Goal: Task Accomplishment & Management: Manage account settings

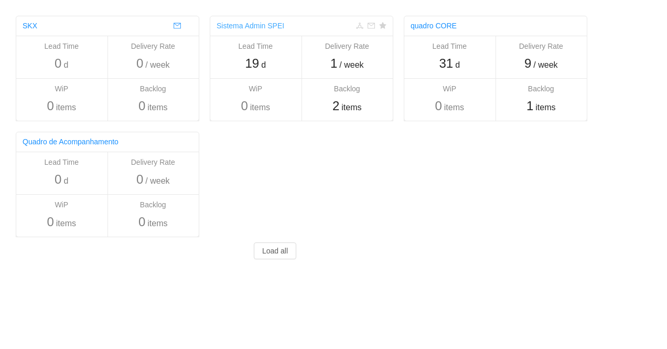
click at [268, 28] on link "Sistema Admin SPEI" at bounding box center [250, 25] width 68 height 8
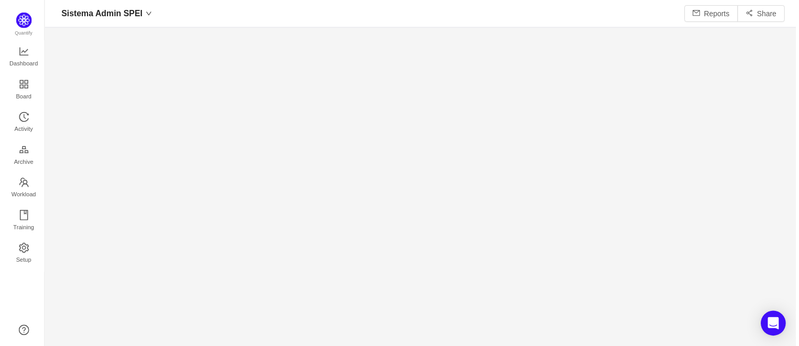
scroll to position [329, 731]
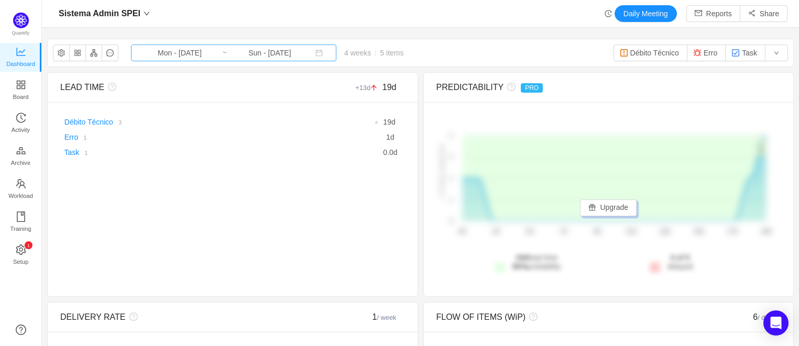
click at [272, 55] on input "Sun - Oct 05, 2025" at bounding box center [270, 53] width 85 height 12
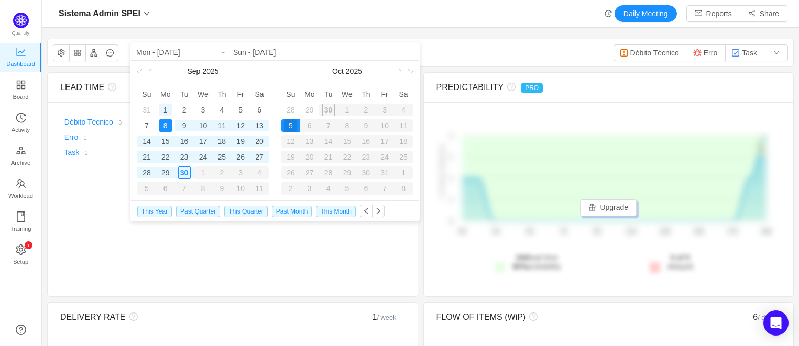
click at [165, 107] on div "1" at bounding box center [165, 110] width 13 height 13
click at [186, 172] on div "30" at bounding box center [184, 173] width 13 height 13
type input "Mon - Sep 01, 2025"
type input "Tue - Sep 30, 2025"
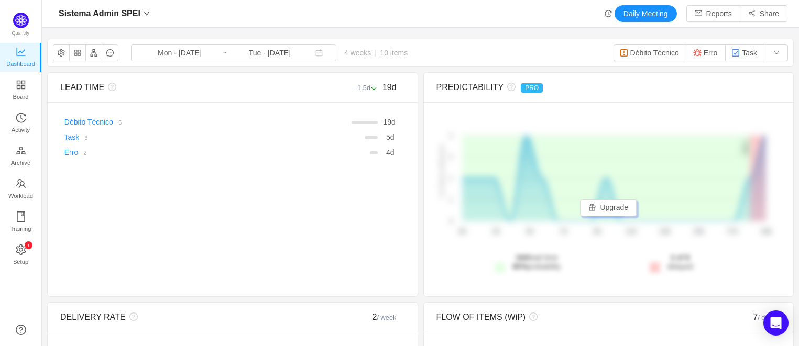
click at [430, 30] on div "Sistema Admin SPEI Daily Meeting Reports Share Sistema Admin SPEI Mon - Sep 01,…" at bounding box center [420, 173] width 757 height 346
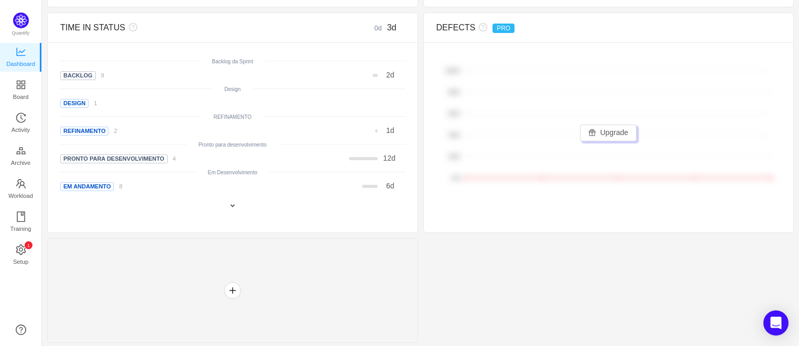
scroll to position [485, 0]
click at [230, 298] on div at bounding box center [232, 290] width 371 height 105
click at [234, 290] on button "button" at bounding box center [232, 290] width 17 height 17
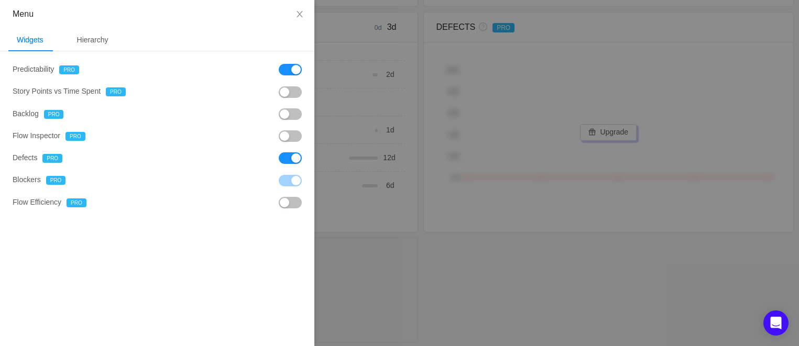
click at [293, 74] on button "button" at bounding box center [290, 70] width 23 height 12
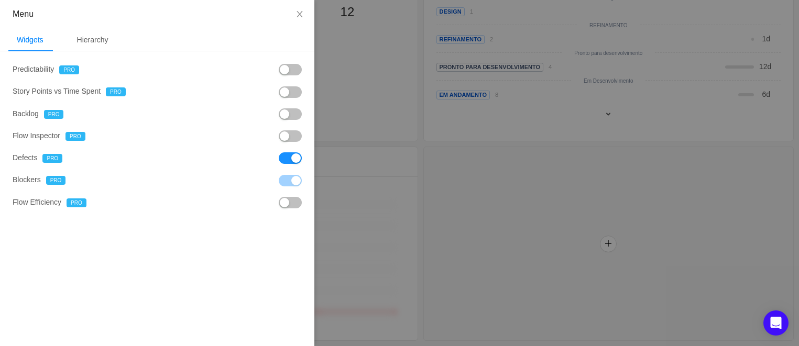
scroll to position [255, 0]
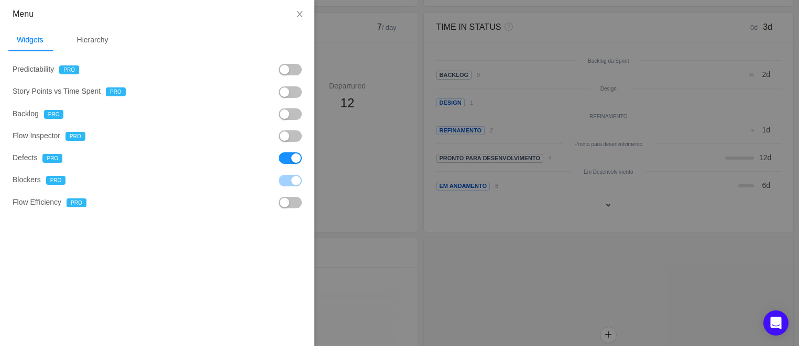
click at [295, 164] on button "button" at bounding box center [290, 159] width 23 height 12
click at [100, 36] on div "Hierarchy" at bounding box center [93, 40] width 48 height 24
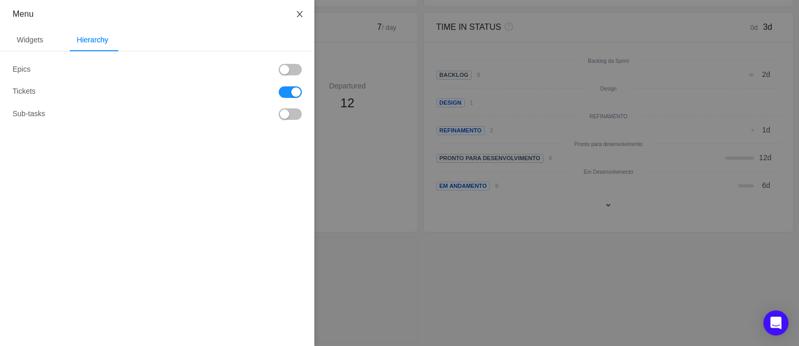
click at [296, 13] on icon "icon: close" at bounding box center [300, 14] width 8 height 8
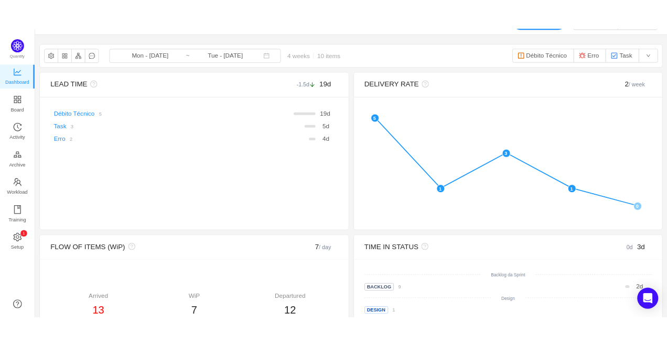
scroll to position [0, 0]
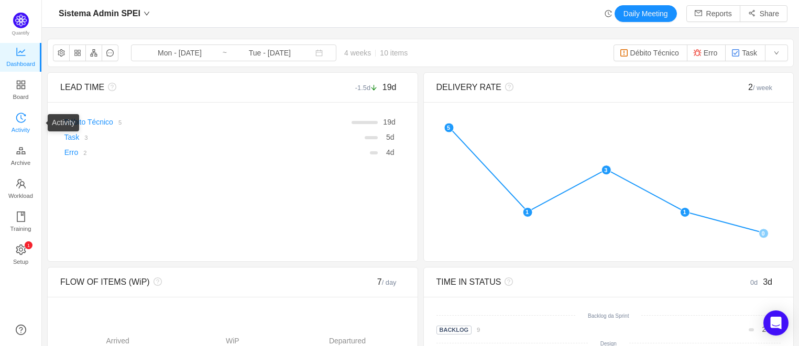
click at [20, 116] on icon "icon: history" at bounding box center [21, 118] width 10 height 10
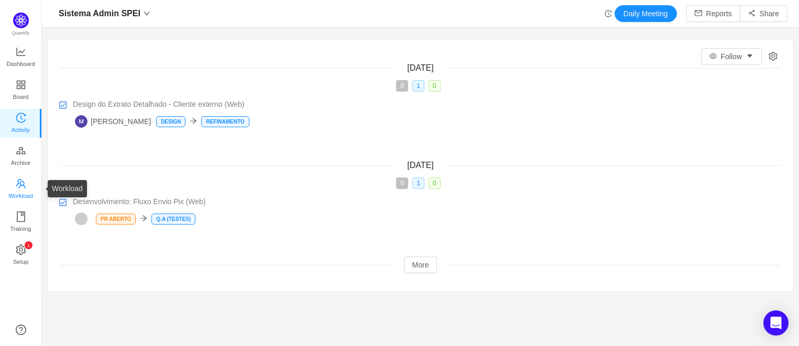
click at [18, 191] on span "Workload" at bounding box center [20, 196] width 25 height 21
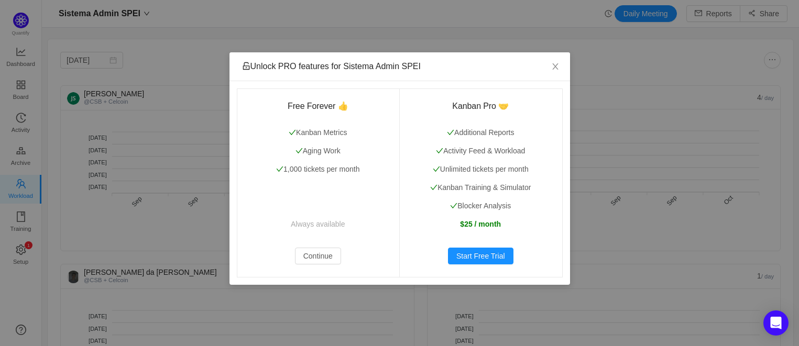
click at [20, 289] on div "Unlock PRO features for Sistema Admin SPEI Free Forever 👍 Kanban Metrics Aging …" at bounding box center [399, 173] width 799 height 346
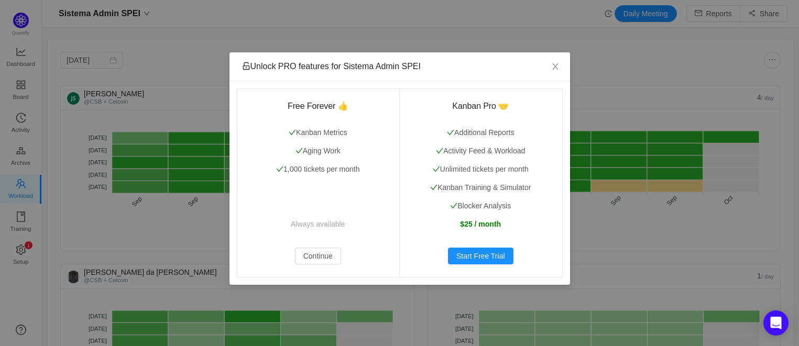
click at [20, 289] on div "Unlock PRO features for Sistema Admin SPEI Free Forever 👍 Kanban Metrics Aging …" at bounding box center [399, 173] width 799 height 346
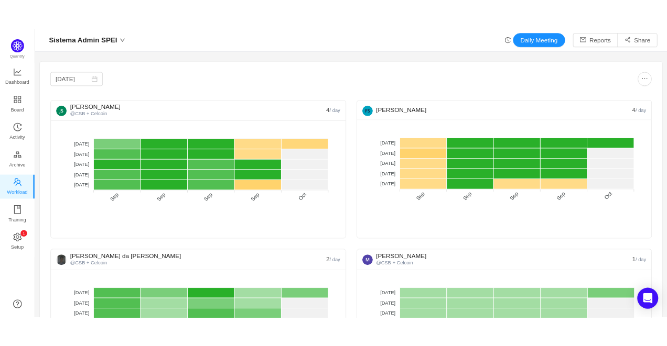
scroll to position [14, 14]
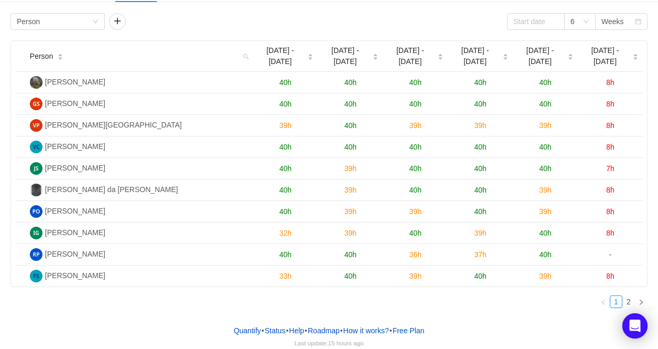
scroll to position [29, 0]
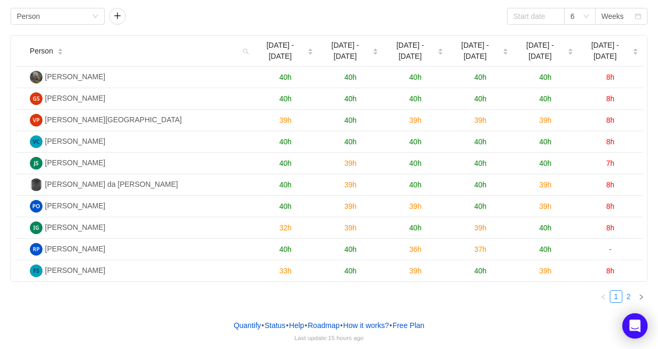
click at [628, 297] on link "2" at bounding box center [629, 296] width 12 height 12
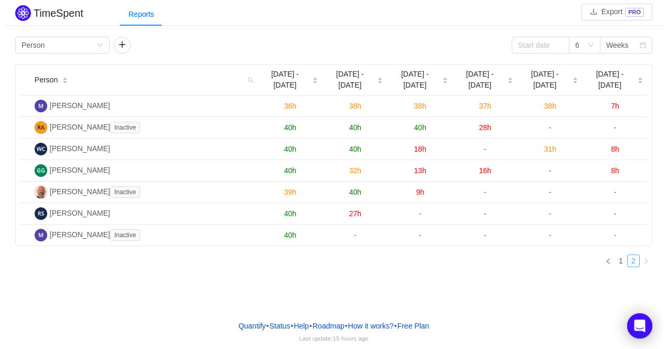
scroll to position [0, 0]
